Goal: Use online tool/utility: Utilize a website feature to perform a specific function

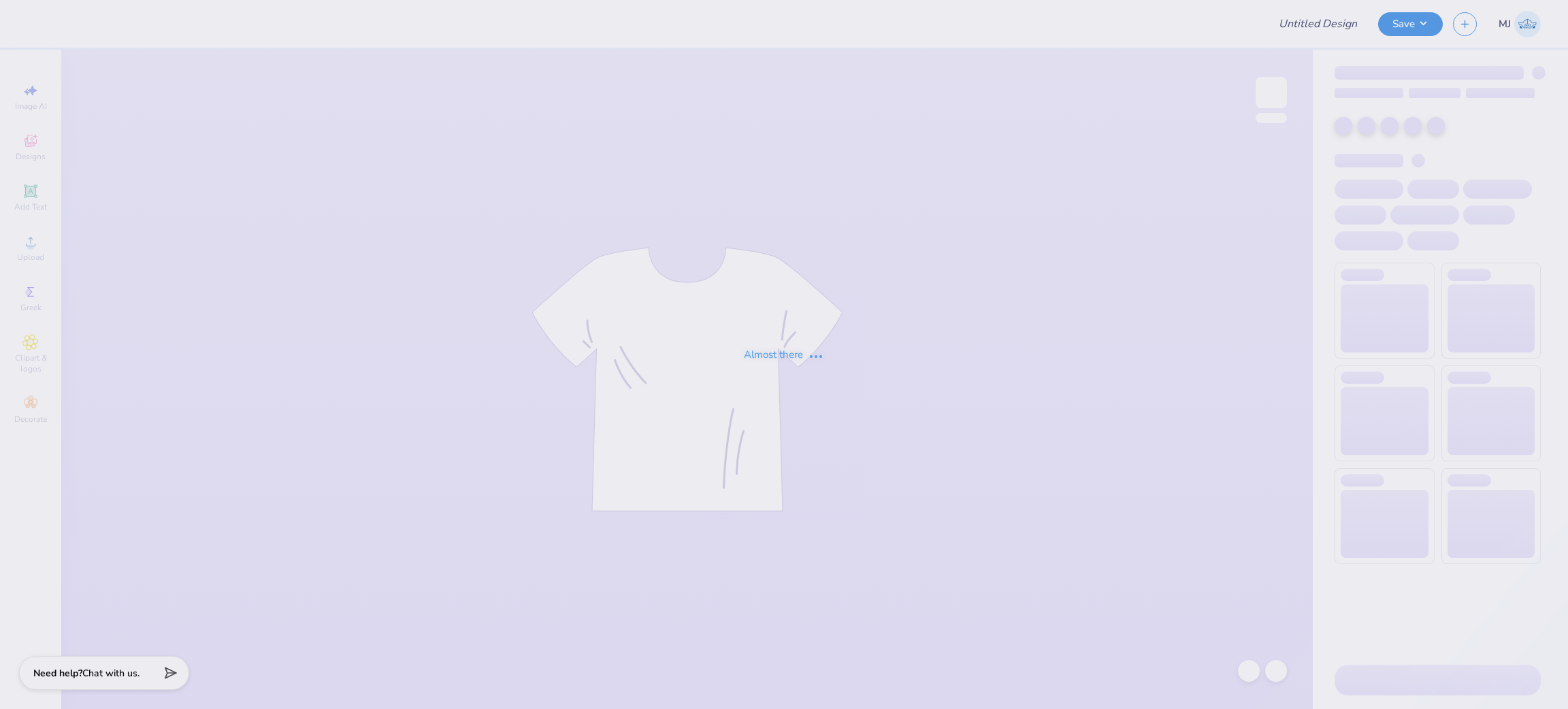
type input "Cheer Mockneck"
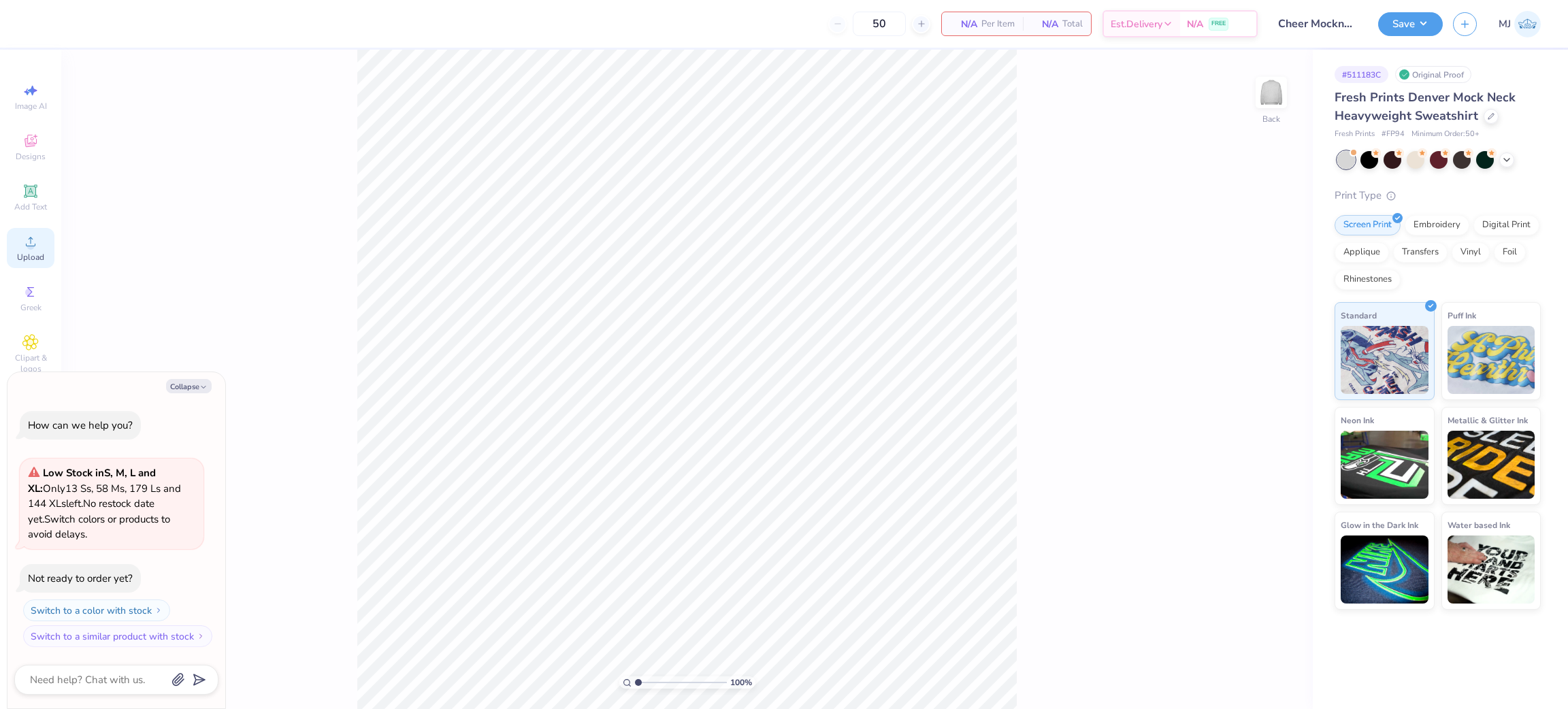
click at [40, 252] on div "Upload" at bounding box center [30, 248] width 48 height 40
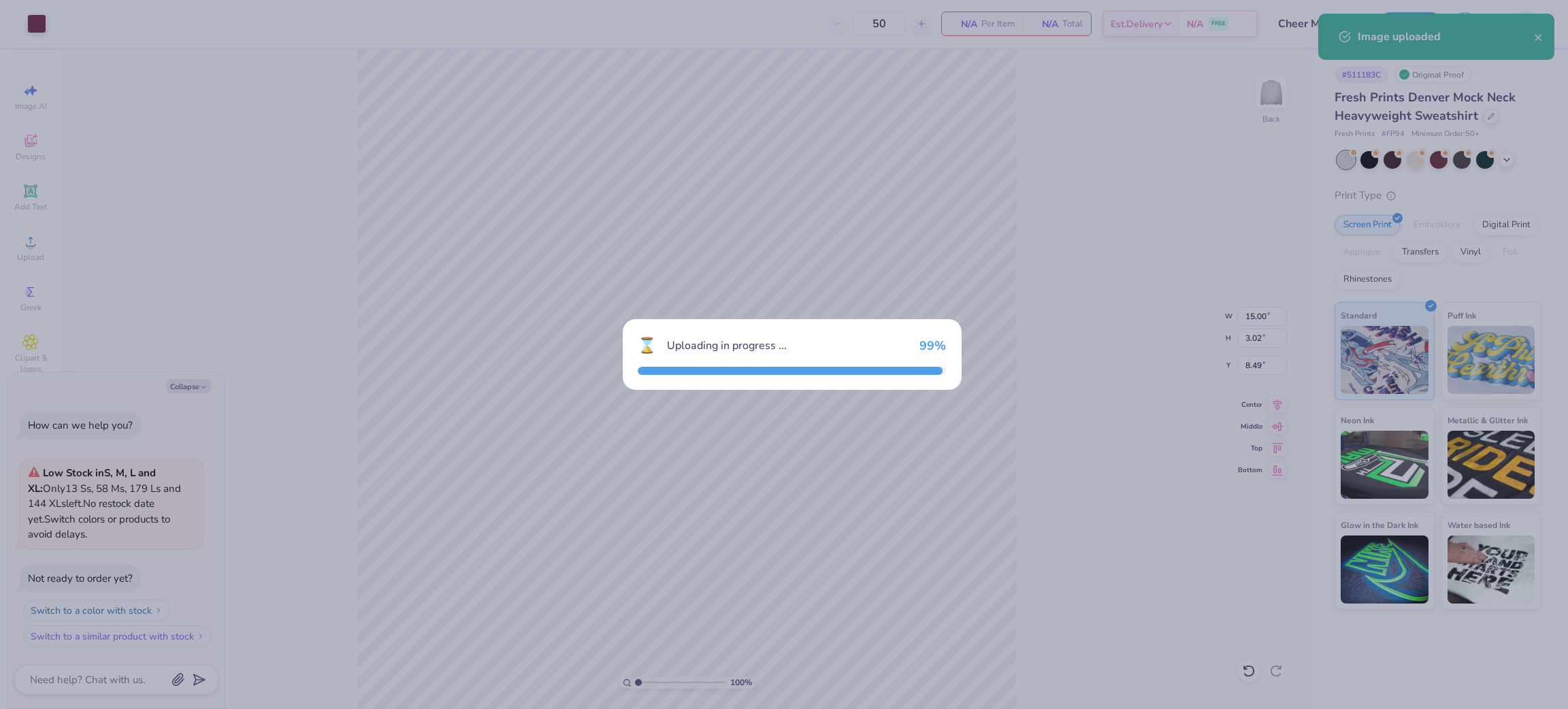
type textarea "x"
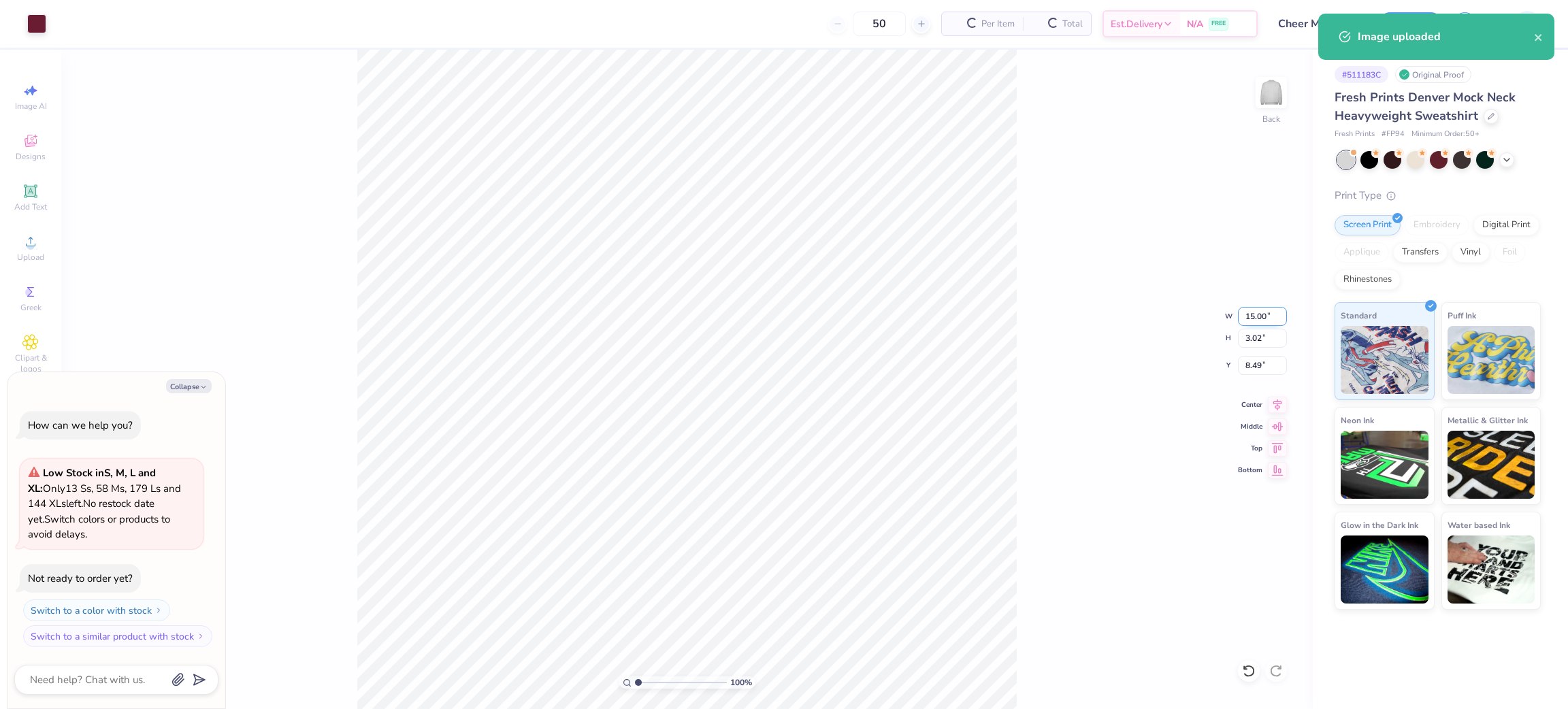
click at [1259, 321] on input "15.00" at bounding box center [1262, 316] width 49 height 19
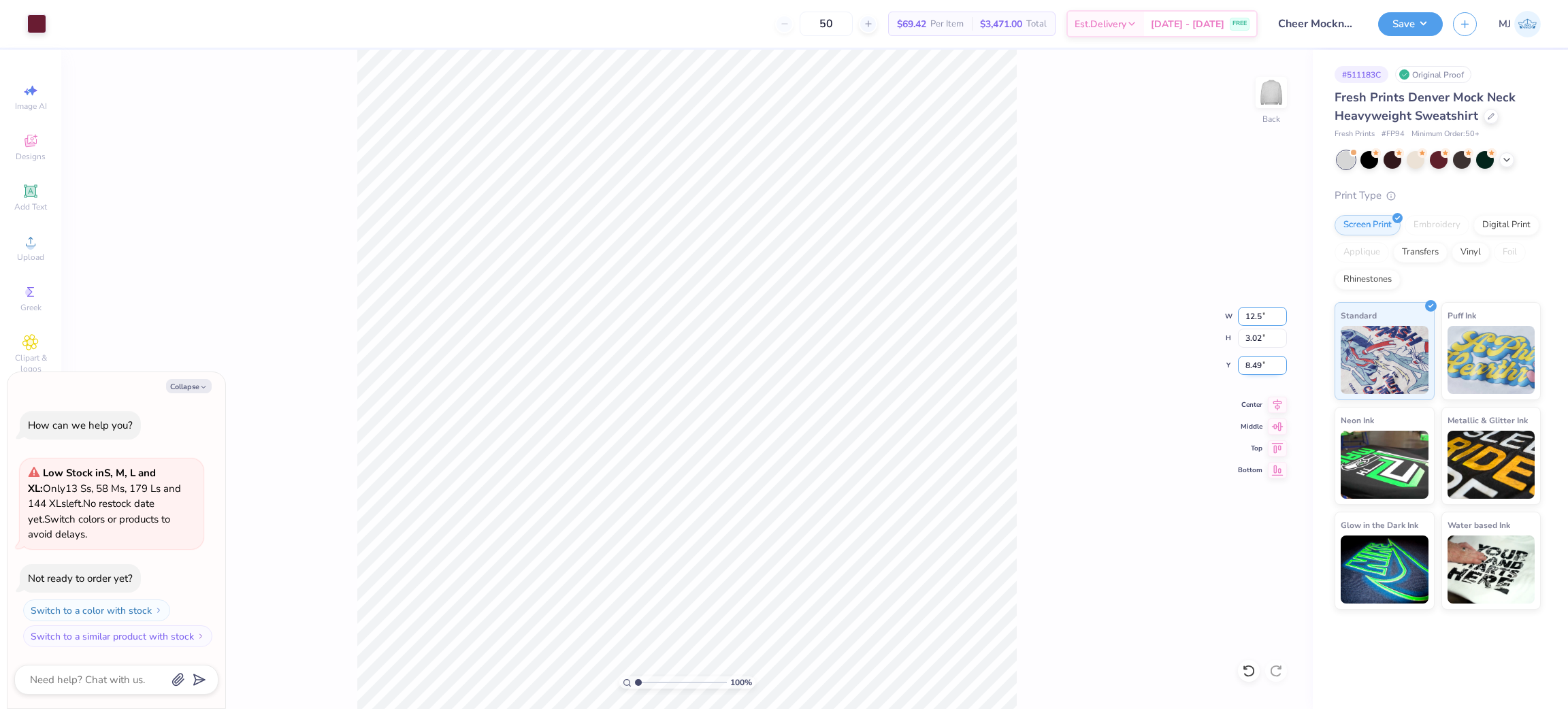
type input "12.5"
type textarea "x"
type input "12.50"
type input "2.51"
click at [1244, 359] on input "8.74" at bounding box center [1262, 365] width 49 height 19
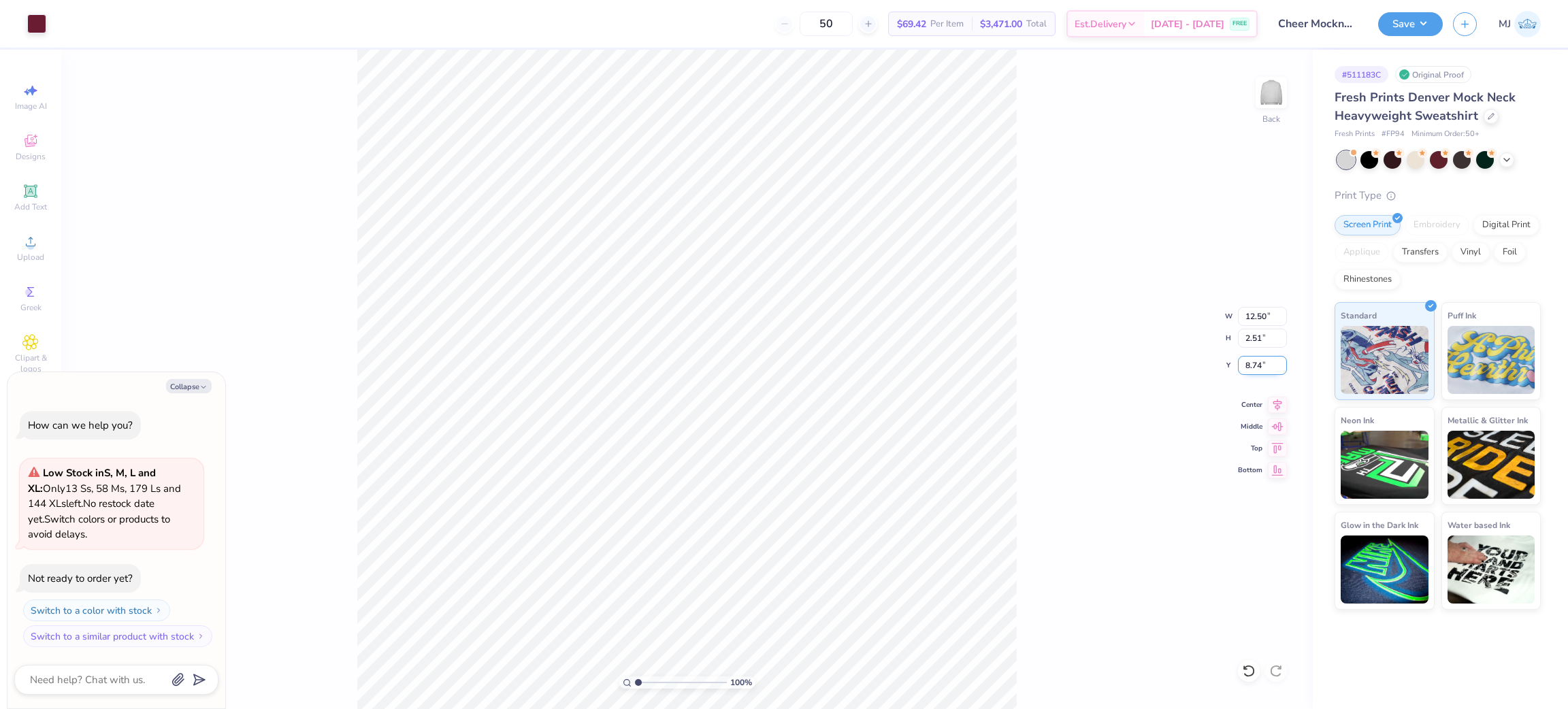
click at [1244, 359] on input "8.74" at bounding box center [1262, 365] width 49 height 19
type input "3"
type textarea "x"
type input "3.00"
click at [1103, 269] on div "100 % Back W 12.50 12.50 " H 2.51 2.51 " Y 3.00 3.00 " Center Middle Top Bottom" at bounding box center [687, 379] width 1251 height 659
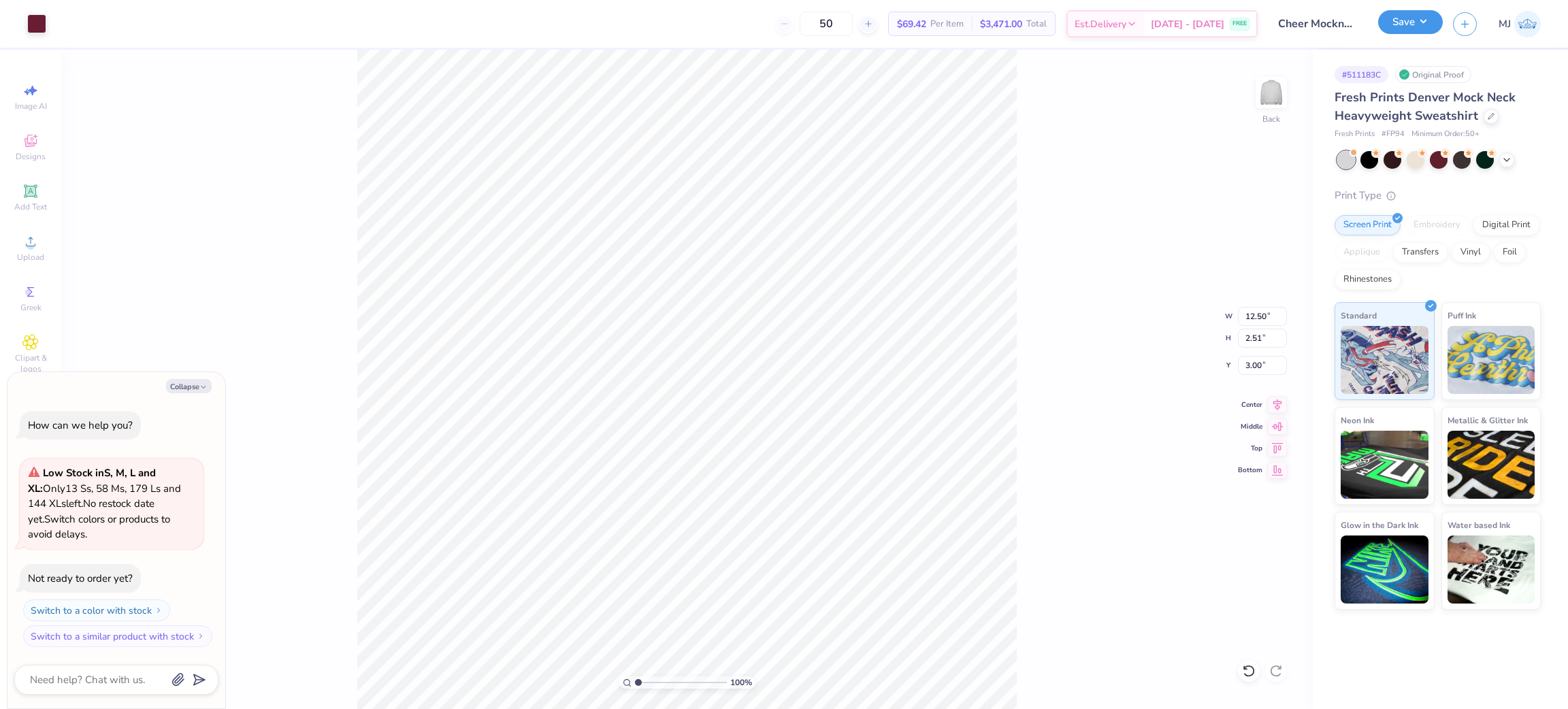
click at [1424, 21] on button "Save" at bounding box center [1410, 22] width 65 height 24
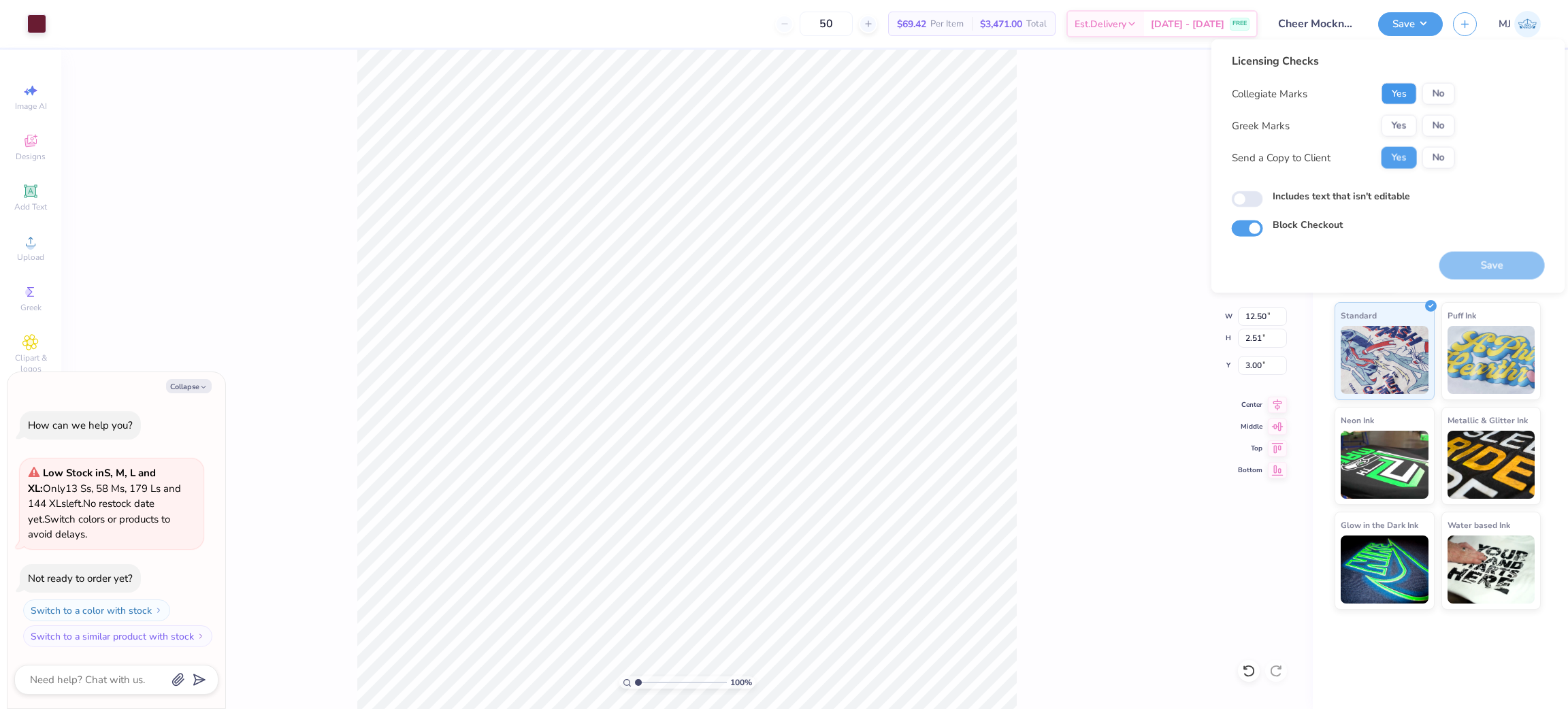
click at [1381, 94] on button "Yes" at bounding box center [1398, 93] width 35 height 22
click at [1398, 95] on button "Yes" at bounding box center [1398, 93] width 35 height 22
click at [1443, 131] on button "No" at bounding box center [1438, 125] width 33 height 22
click at [1479, 273] on button "Save" at bounding box center [1492, 265] width 106 height 28
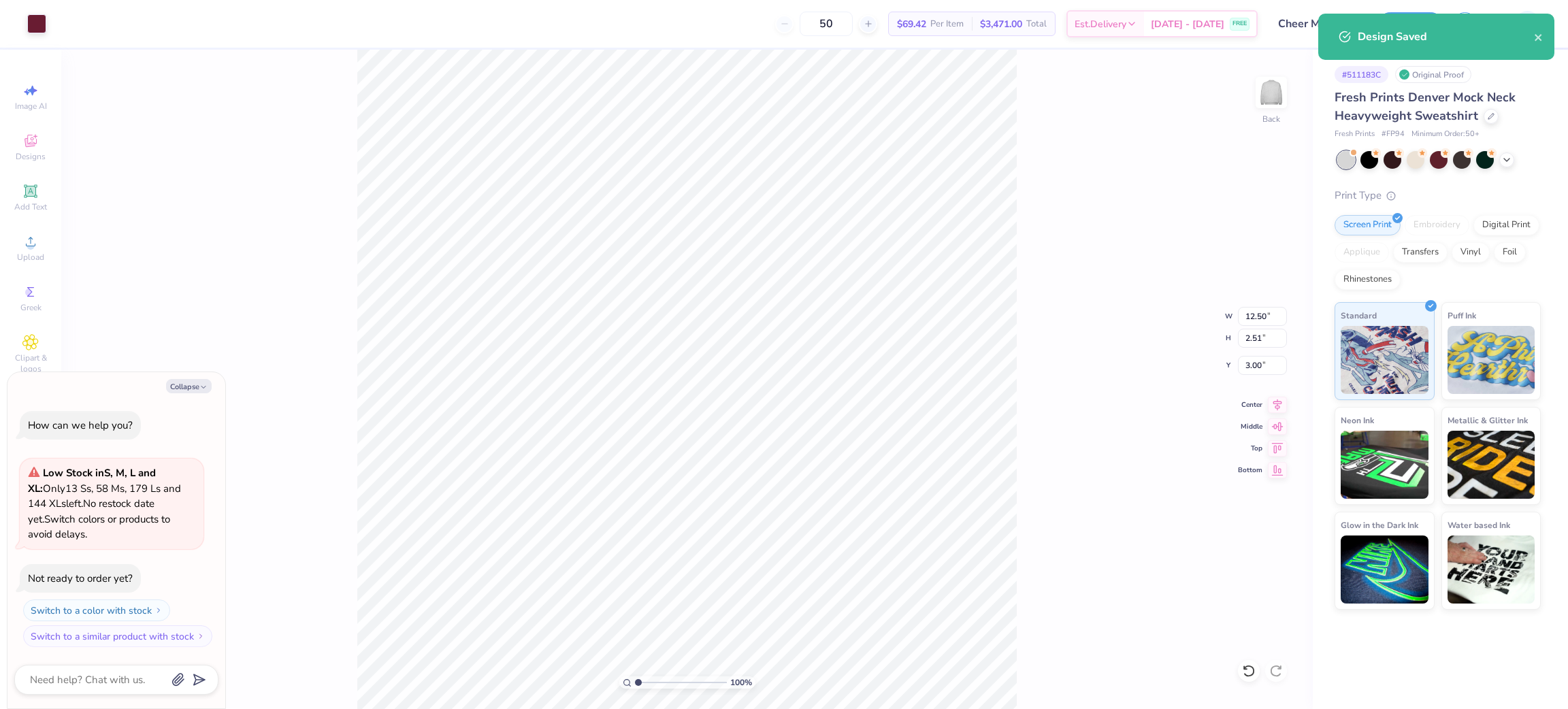
click at [1027, 273] on div "100 % Back W 12.50 12.50 " H 2.51 2.51 " Y 3.00 3.00 " Center Middle Top Bottom" at bounding box center [687, 379] width 1251 height 659
type textarea "x"
